Goal: Task Accomplishment & Management: Manage account settings

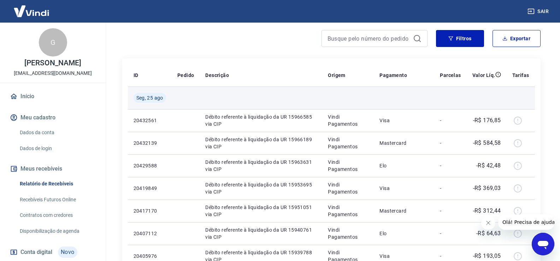
scroll to position [71, 0]
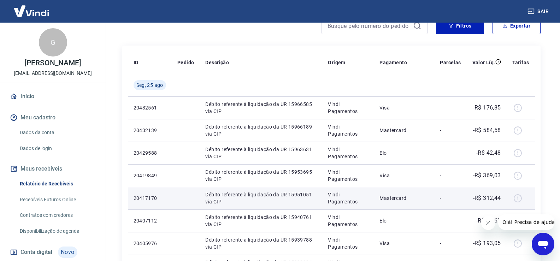
click at [330, 192] on p "Vindi Pagamentos" at bounding box center [348, 198] width 40 height 14
drag, startPoint x: 330, startPoint y: 192, endPoint x: 500, endPoint y: 196, distance: 170.3
click at [499, 197] on tr "20417170 Débito referente à liquidação da UR 15951051 via CIP Vindi Pagamentos …" at bounding box center [331, 198] width 407 height 23
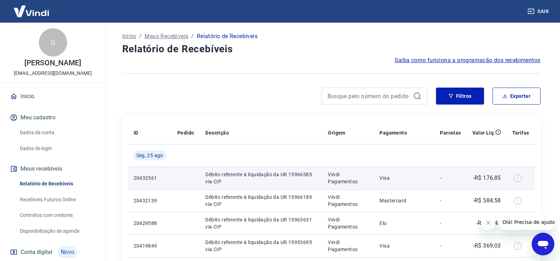
scroll to position [0, 0]
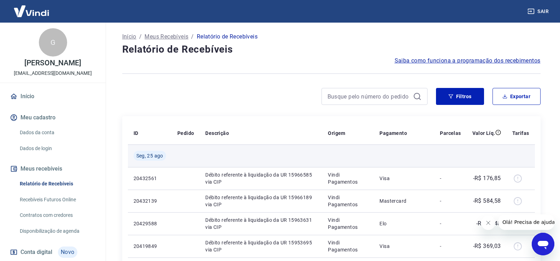
click at [147, 161] on td "Seg, 25 ago" at bounding box center [150, 155] width 44 height 23
click at [149, 158] on span "Seg, 25 ago" at bounding box center [149, 155] width 27 height 7
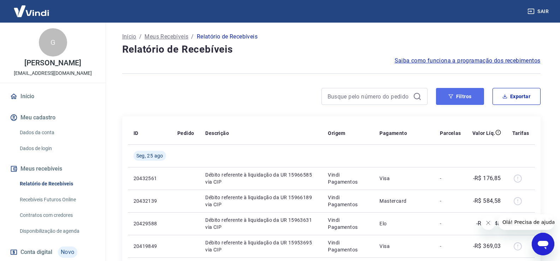
click at [468, 98] on button "Filtros" at bounding box center [460, 96] width 48 height 17
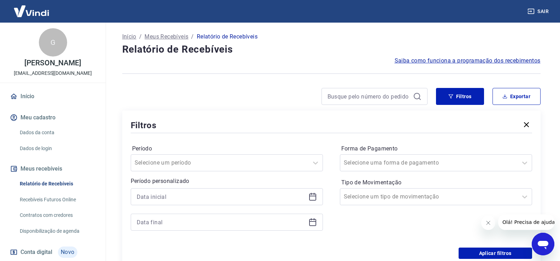
click at [312, 197] on icon at bounding box center [312, 196] width 8 height 8
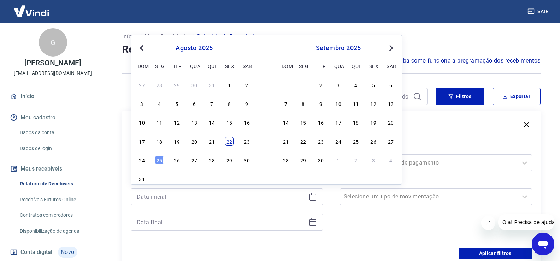
click at [227, 143] on div "22" at bounding box center [229, 141] width 8 height 8
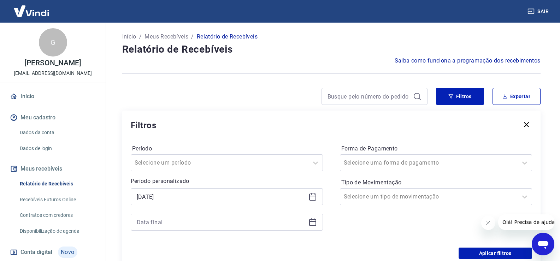
type input "[DATE]"
click at [310, 220] on icon at bounding box center [312, 222] width 8 height 8
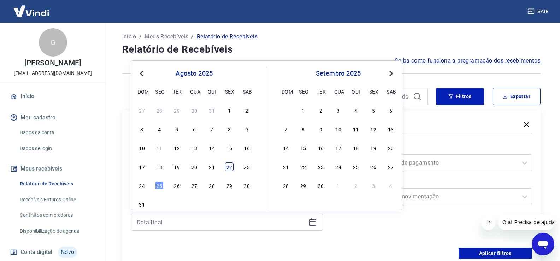
click at [230, 168] on div "22" at bounding box center [229, 166] width 8 height 8
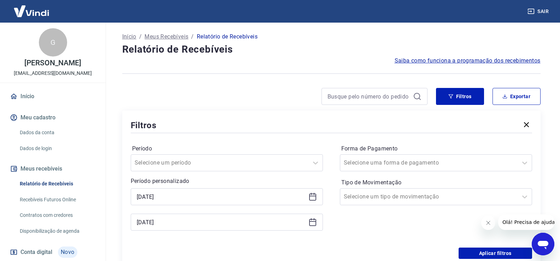
type input "[DATE]"
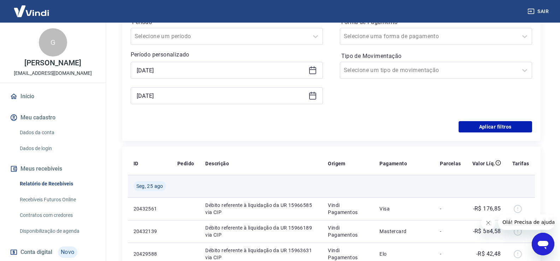
scroll to position [141, 0]
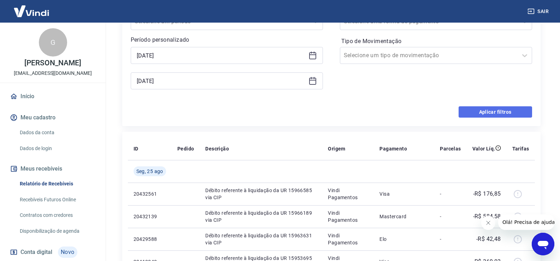
click at [474, 111] on button "Aplicar filtros" at bounding box center [494, 111] width 73 height 11
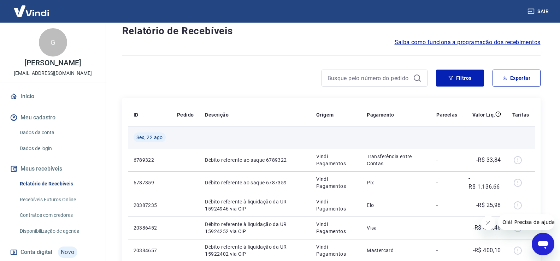
scroll to position [35, 0]
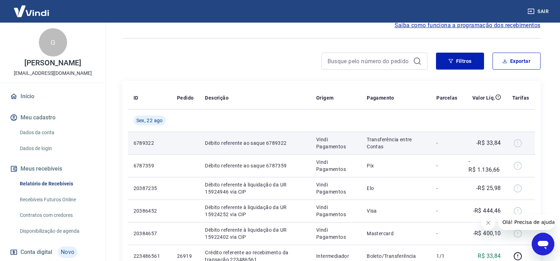
click at [172, 143] on td at bounding box center [185, 143] width 28 height 23
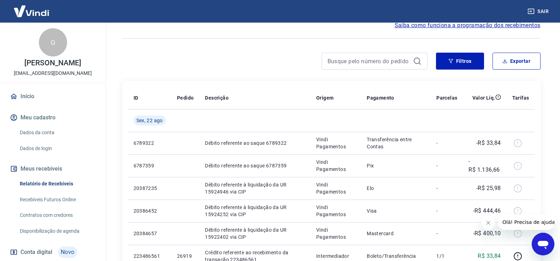
click at [438, 28] on span "Saiba como funciona a programação dos recebimentos" at bounding box center [467, 25] width 146 height 8
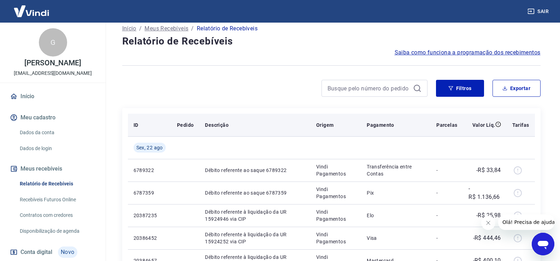
scroll to position [0, 0]
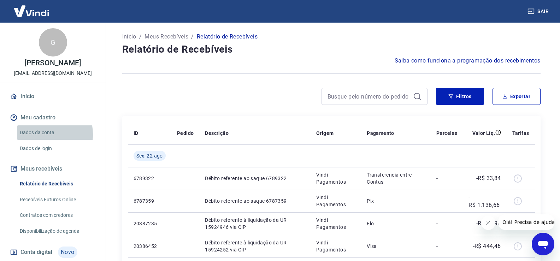
click at [36, 135] on link "Dados da conta" at bounding box center [57, 132] width 80 height 14
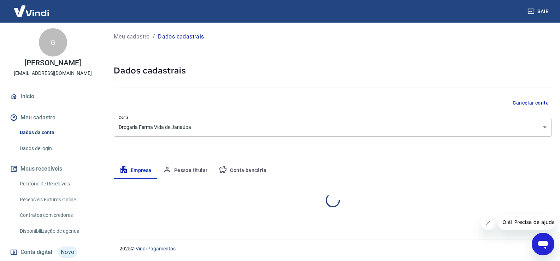
select select "MG"
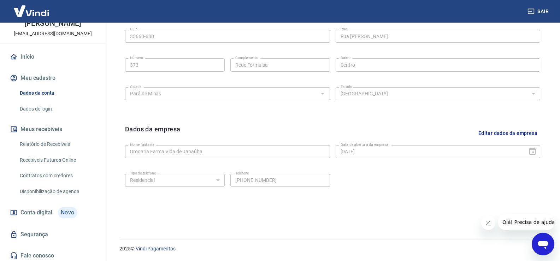
scroll to position [42, 0]
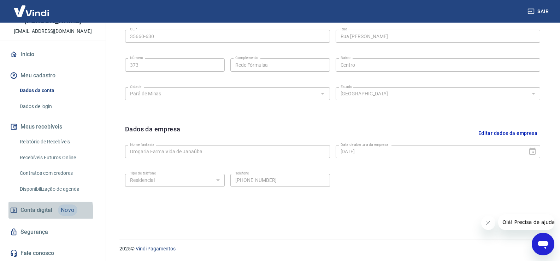
click at [42, 212] on span "Conta digital" at bounding box center [36, 210] width 32 height 10
